Goal: Task Accomplishment & Management: Use online tool/utility

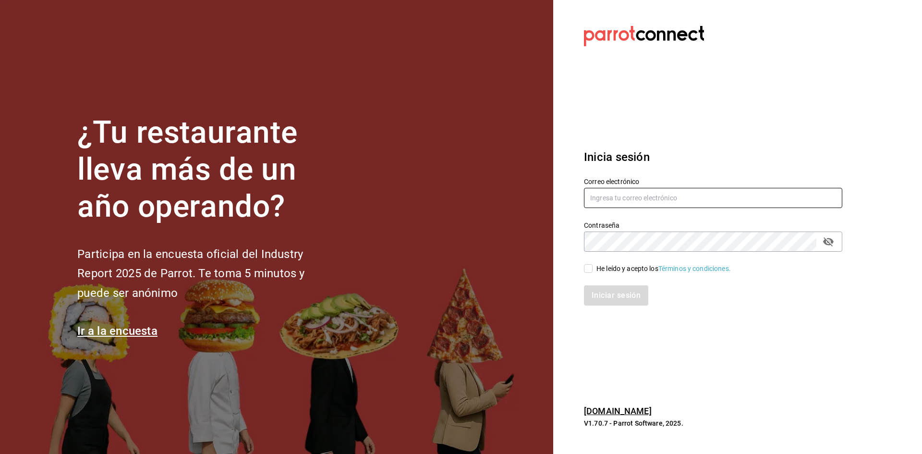
click at [617, 190] on input "text" at bounding box center [713, 198] width 258 height 20
click at [617, 202] on input "text" at bounding box center [713, 198] width 258 height 20
paste input "ramosfranco_22@outlook.com"
type input "ramosfranco_22@outlook.com"
click at [604, 266] on div "He leído y acepto los Términos y condiciones." at bounding box center [664, 269] width 134 height 10
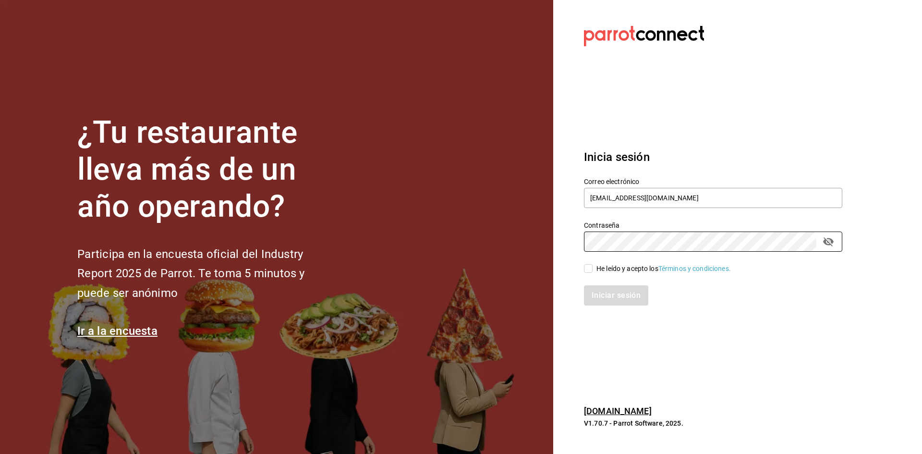
click at [593, 266] on input "He leído y acepto los Términos y condiciones." at bounding box center [588, 268] width 9 height 9
checkbox input "true"
click at [606, 293] on button "Iniciar sesión" at bounding box center [616, 295] width 65 height 20
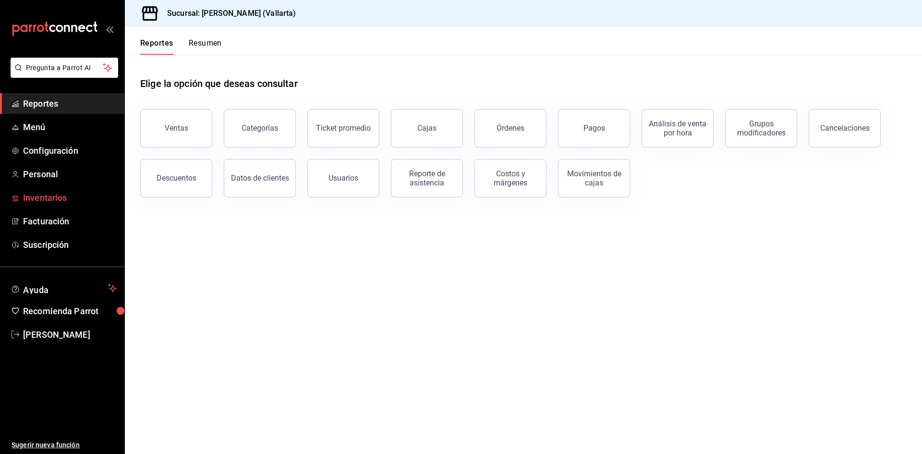
click at [31, 201] on span "Inventarios" at bounding box center [70, 197] width 94 height 13
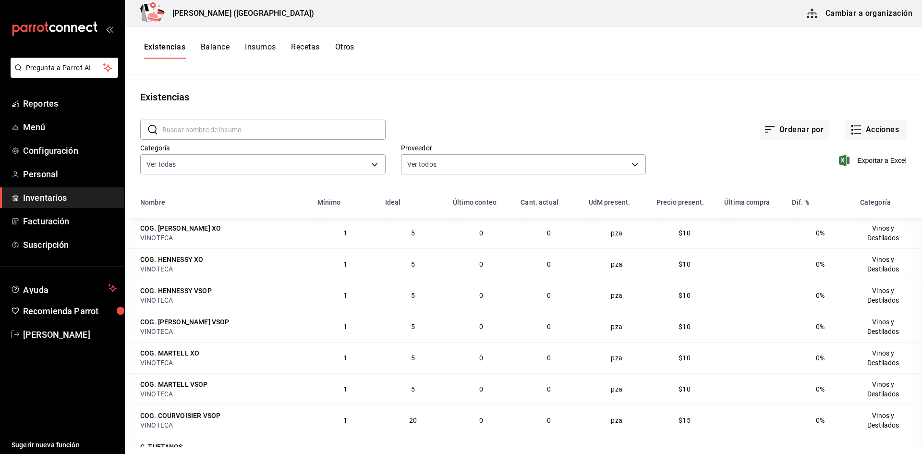
click at [864, 15] on button "Cambiar a organización" at bounding box center [860, 13] width 108 height 27
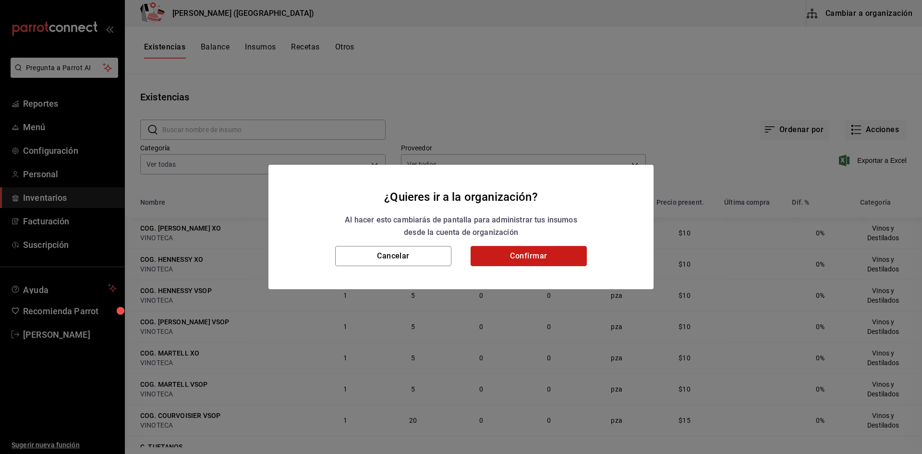
click at [527, 257] on button "Confirmar" at bounding box center [529, 256] width 116 height 20
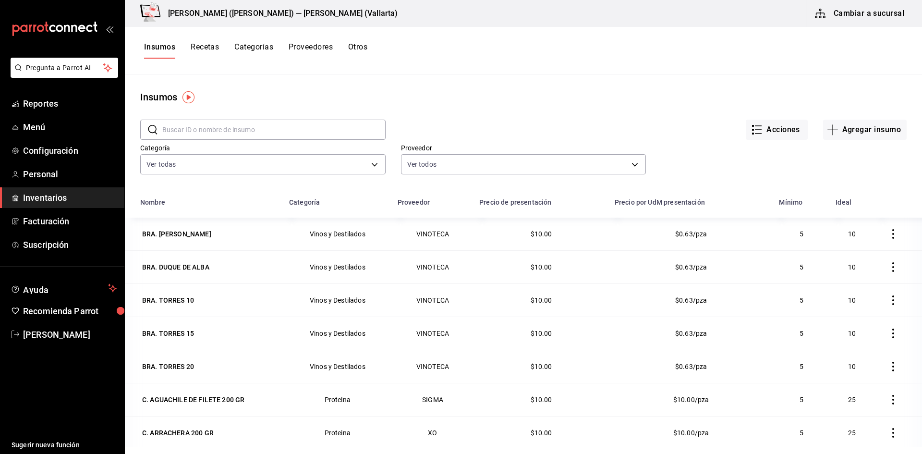
click at [333, 51] on button "Proveedores" at bounding box center [311, 50] width 44 height 16
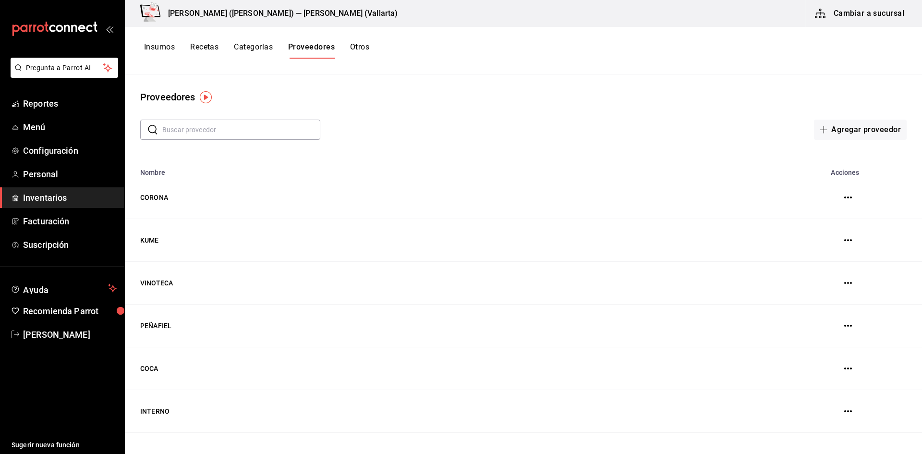
click at [263, 44] on button "Categorías" at bounding box center [253, 50] width 39 height 16
click at [190, 49] on button "Recetas" at bounding box center [204, 50] width 28 height 16
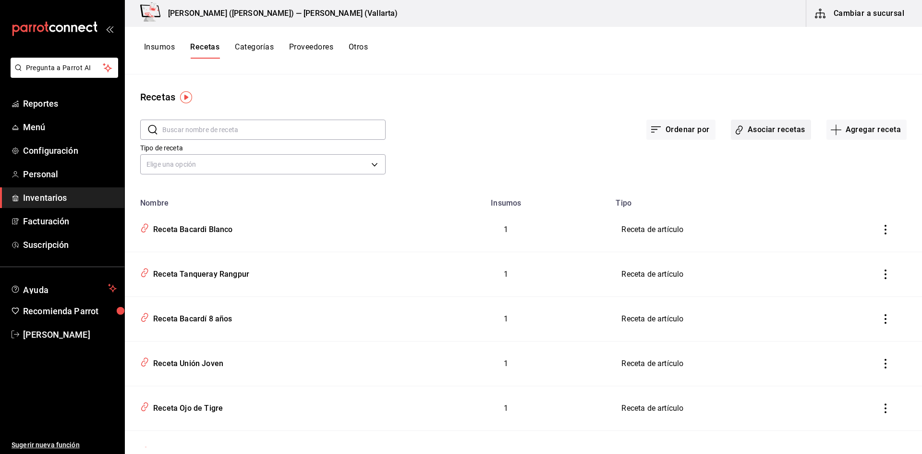
click at [747, 126] on button "Asociar recetas" at bounding box center [771, 130] width 80 height 20
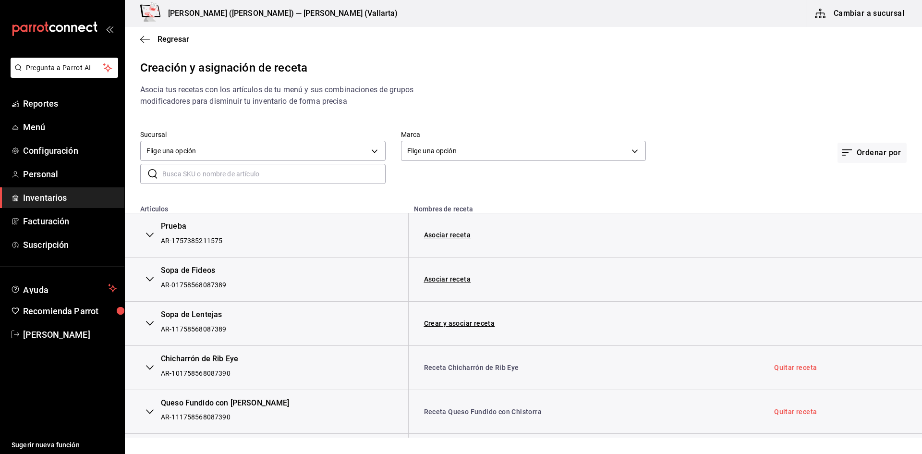
click at [307, 165] on input "text" at bounding box center [273, 173] width 223 height 19
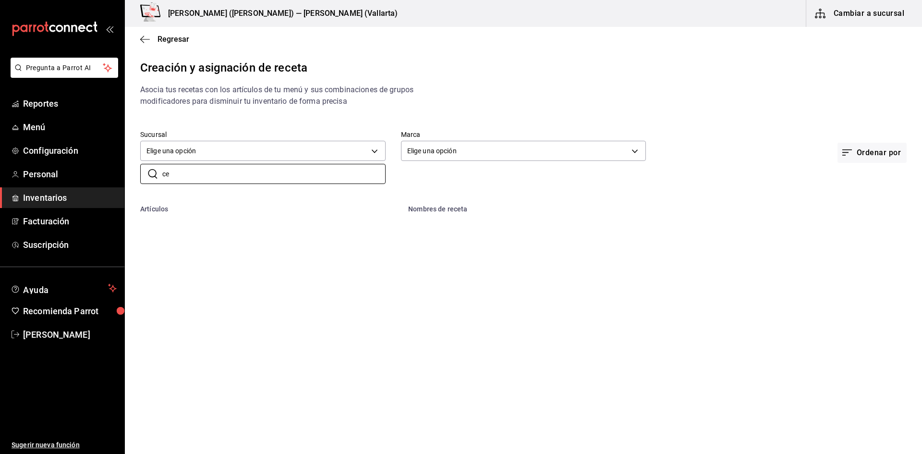
type input "c"
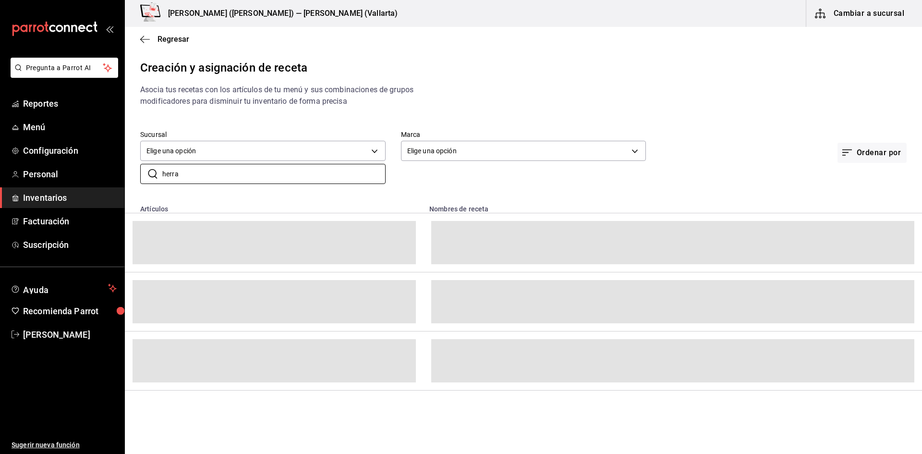
type input "herra"
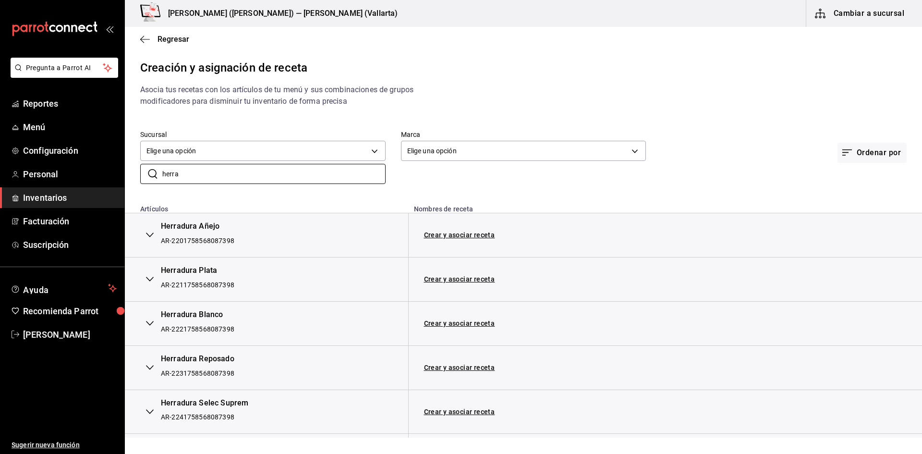
drag, startPoint x: 306, startPoint y: 173, endPoint x: 0, endPoint y: 187, distance: 306.3
click at [0, 187] on div "Pregunta a Parrot AI Reportes Menú Configuración Personal Inventarios Facturaci…" at bounding box center [461, 219] width 922 height 438
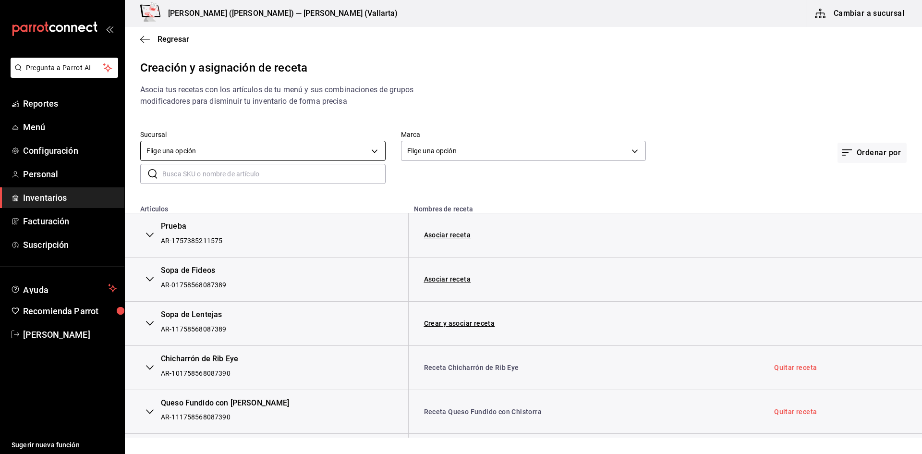
click at [211, 146] on body "Pregunta a Parrot AI Reportes Menú Configuración Personal Inventarios Facturaci…" at bounding box center [461, 219] width 922 height 438
click at [520, 212] on div at bounding box center [461, 227] width 922 height 454
drag, startPoint x: 41, startPoint y: 196, endPoint x: 91, endPoint y: 180, distance: 52.7
click at [41, 196] on span "Inventarios" at bounding box center [70, 197] width 94 height 13
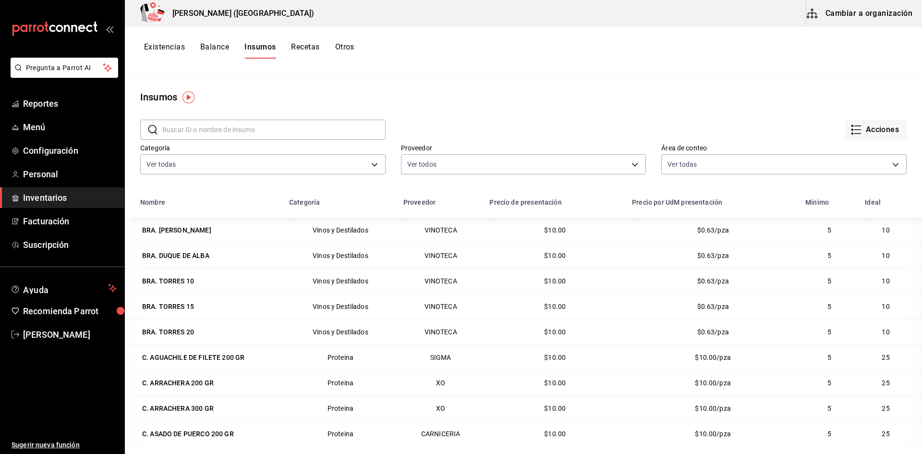
click at [309, 51] on button "Recetas" at bounding box center [305, 50] width 28 height 16
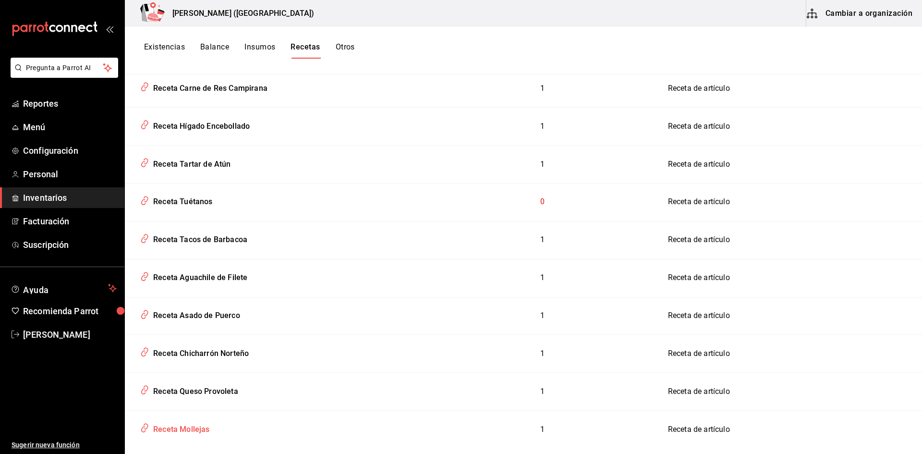
scroll to position [2659, 0]
